Goal: Transaction & Acquisition: Obtain resource

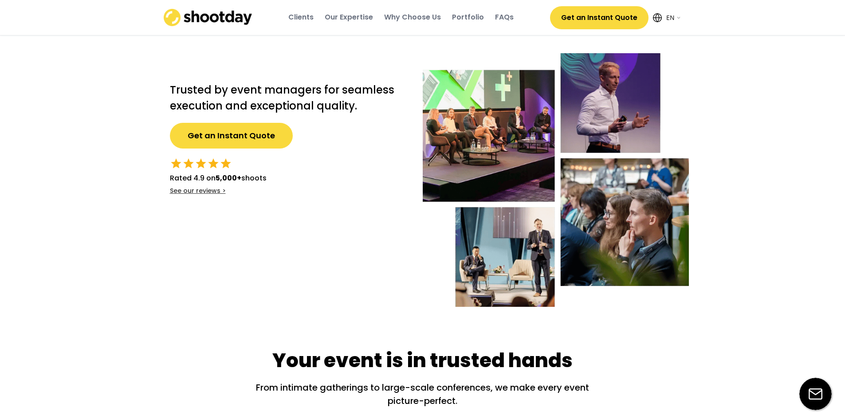
select select ""en""
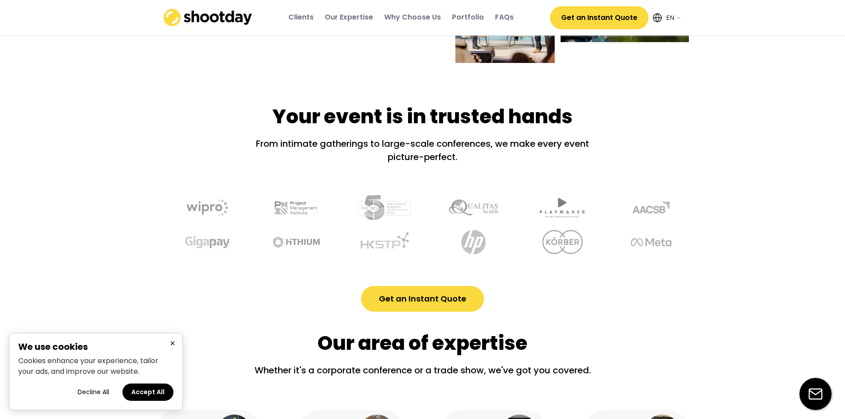
scroll to position [266, 0]
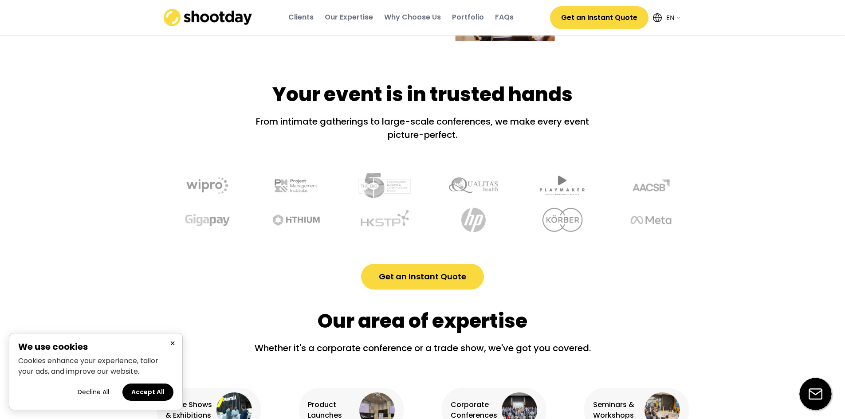
click at [150, 391] on button "Accept All" at bounding box center [147, 392] width 51 height 17
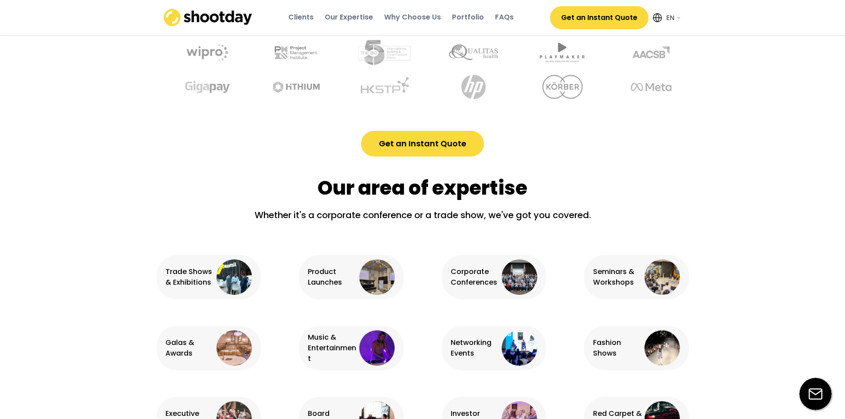
scroll to position [488, 0]
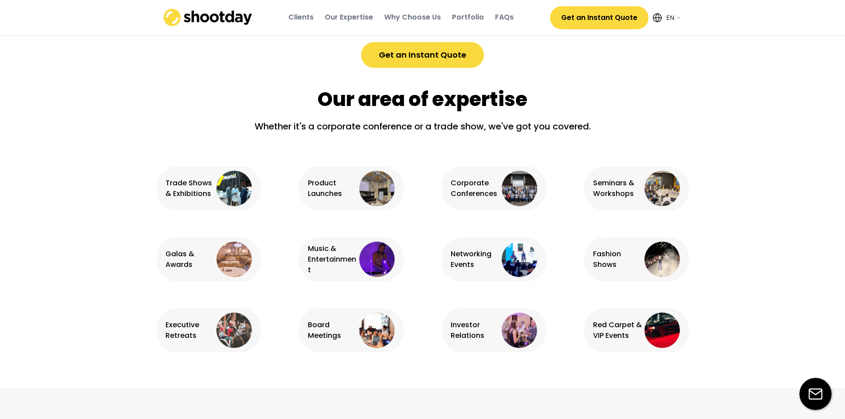
click at [243, 259] on img at bounding box center [233, 259] width 35 height 35
click at [182, 261] on div "Galas & Awards" at bounding box center [189, 259] width 49 height 21
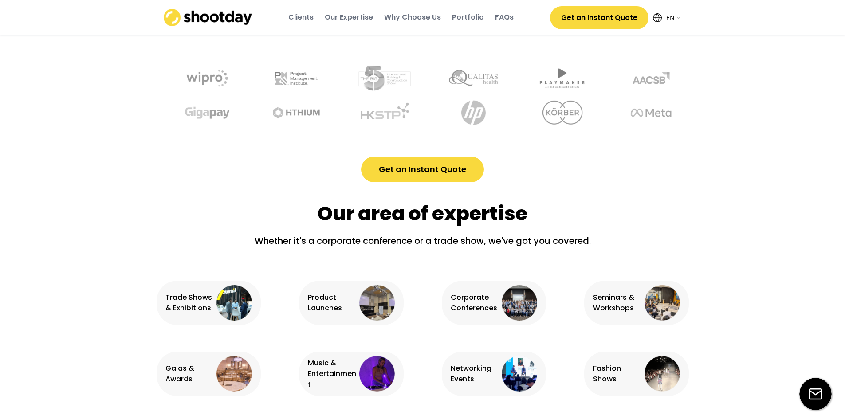
scroll to position [399, 0]
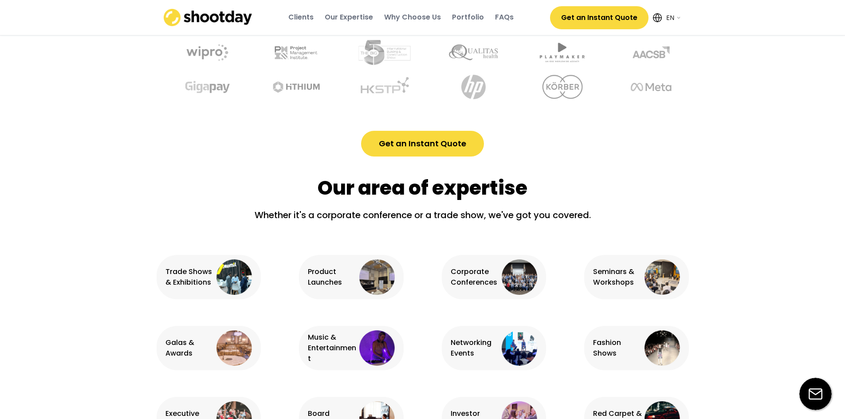
click at [409, 144] on button "Get an Instant Quote" at bounding box center [422, 144] width 123 height 26
